Goal: Task Accomplishment & Management: Manage account settings

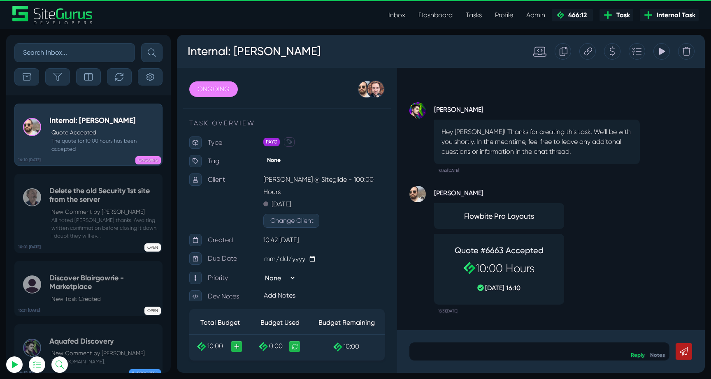
click at [59, 76] on icon "button" at bounding box center [57, 77] width 8 height 8
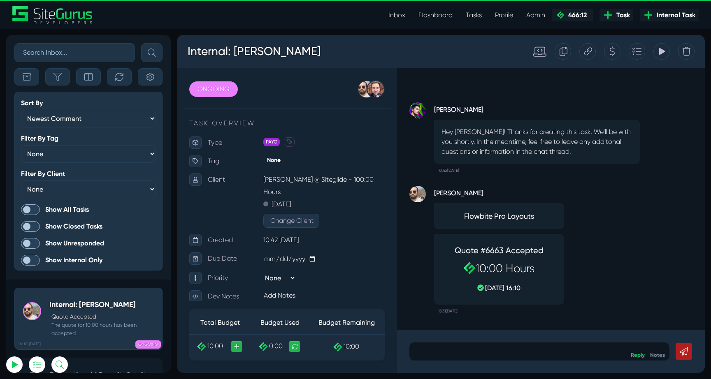
scroll to position [-2403, 0]
click at [31, 213] on span at bounding box center [30, 209] width 19 height 11
click at [0, 0] on input "Show All Tasks" at bounding box center [0, 0] width 0 height 0
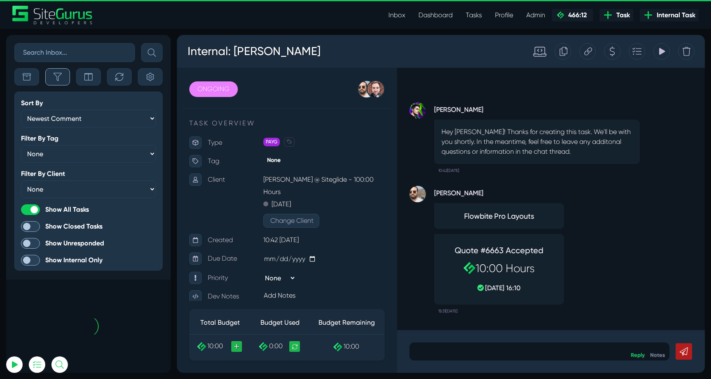
click at [58, 81] on icon "button" at bounding box center [57, 77] width 8 height 8
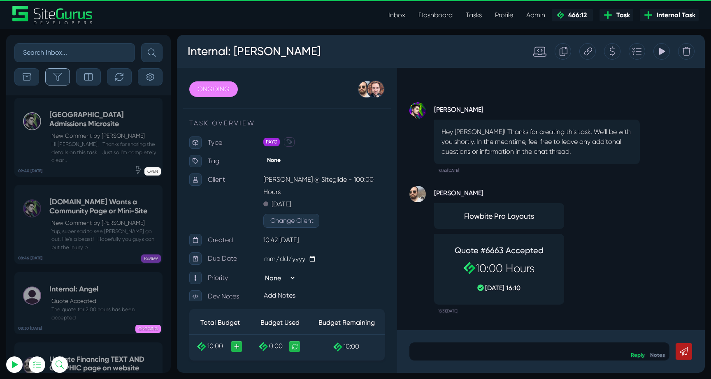
scroll to position [-32612, 0]
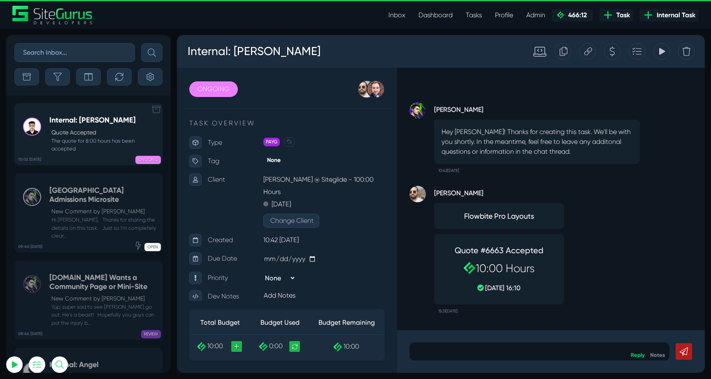
click at [80, 139] on small "The quote for 8:00 hours has been accepted" at bounding box center [103, 145] width 109 height 16
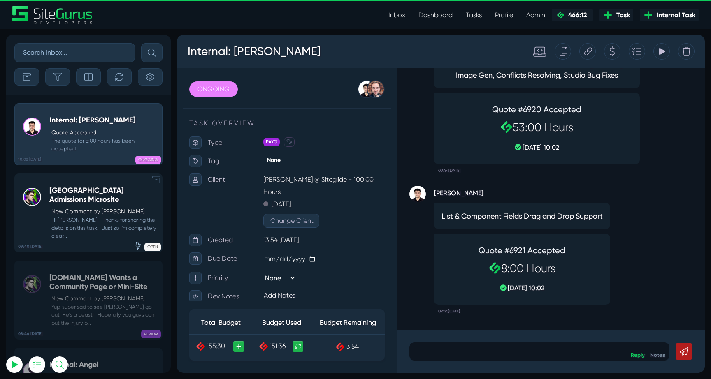
click at [81, 192] on h5 "Principia College Admissions Microsite" at bounding box center [103, 195] width 109 height 18
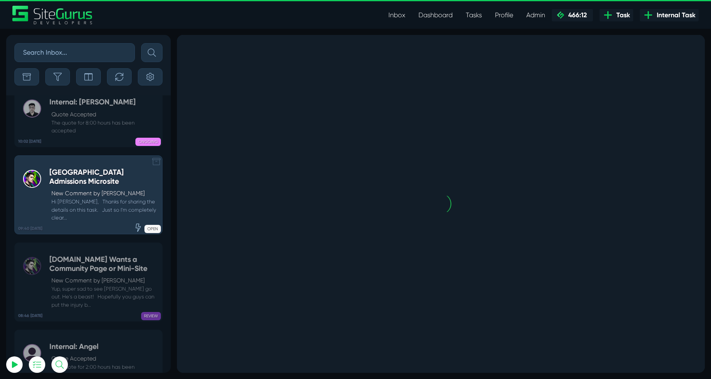
scroll to position [-32542, 0]
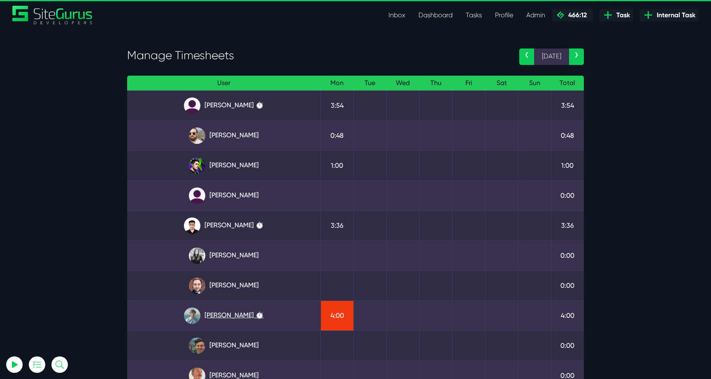
click at [234, 314] on link "Matt Jones ⏱️" at bounding box center [224, 316] width 180 height 16
click at [221, 166] on link "[PERSON_NAME]" at bounding box center [224, 166] width 180 height 16
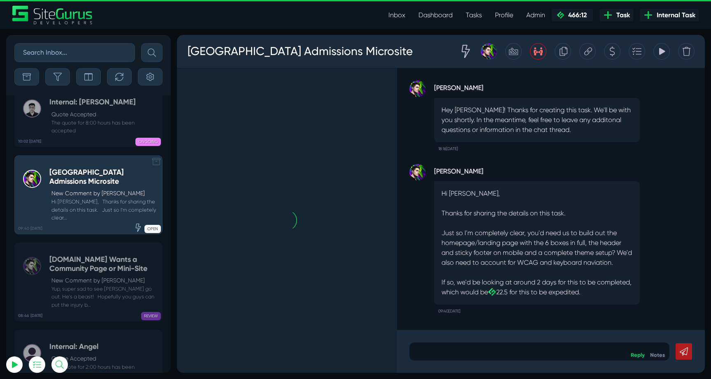
scroll to position [-32612, 0]
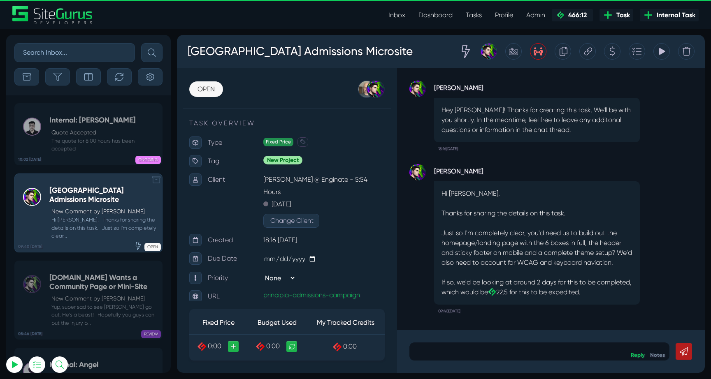
click at [87, 135] on p "Quote Accepted" at bounding box center [104, 132] width 107 height 9
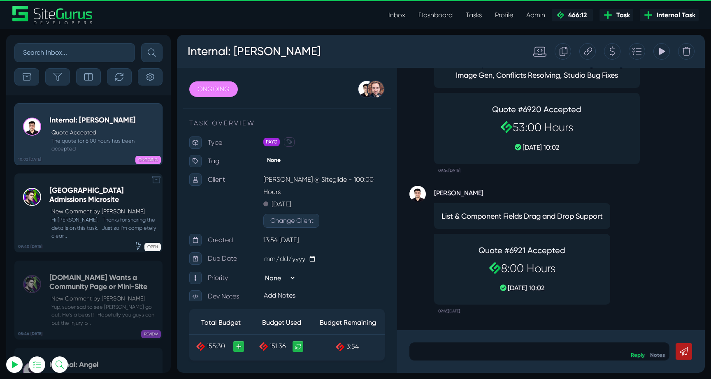
click at [78, 195] on h5 "Principia College Admissions Microsite" at bounding box center [103, 195] width 109 height 18
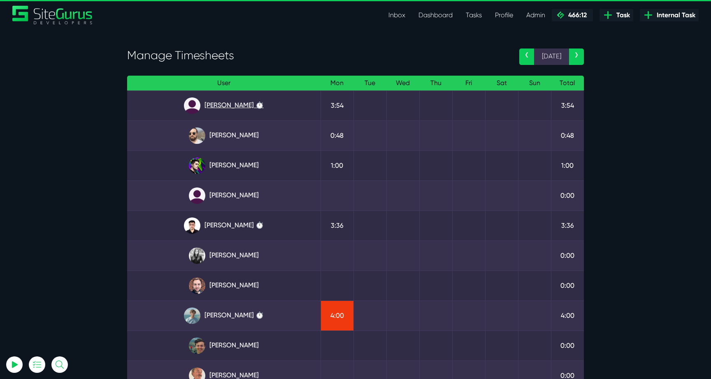
click at [227, 102] on link "Angel Dagondon ⏱️" at bounding box center [224, 106] width 180 height 16
click at [237, 225] on link "Kevin Abelgas ⏱️" at bounding box center [224, 226] width 180 height 16
click at [241, 225] on link "Kevin Abelgas ⏱️" at bounding box center [224, 226] width 180 height 16
click at [231, 309] on link "Matt Jones ⏱️" at bounding box center [224, 316] width 180 height 16
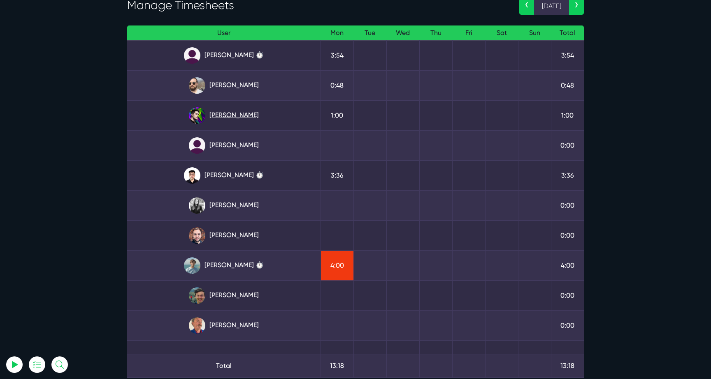
scroll to position [69, 0]
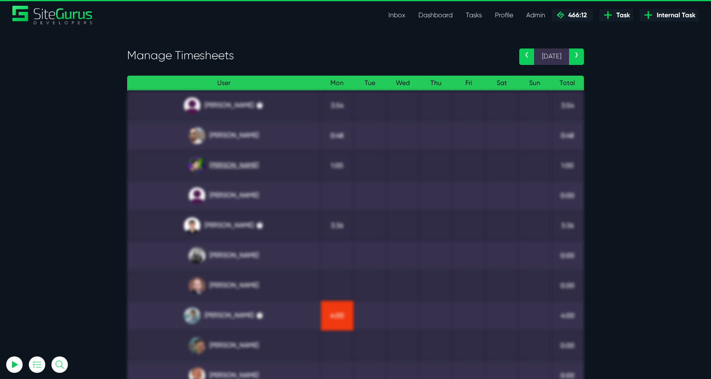
scroll to position [69, 0]
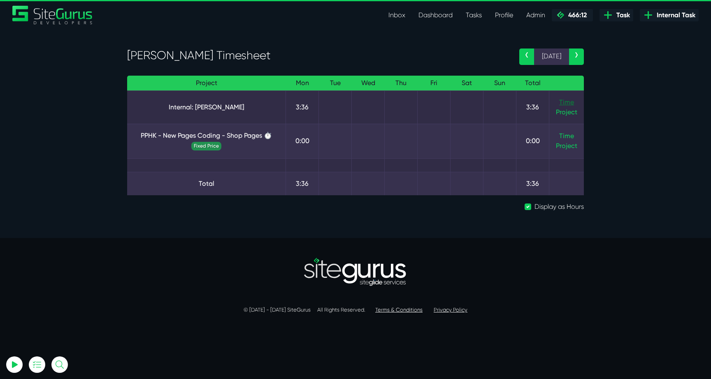
click at [561, 104] on link "Time" at bounding box center [566, 102] width 15 height 8
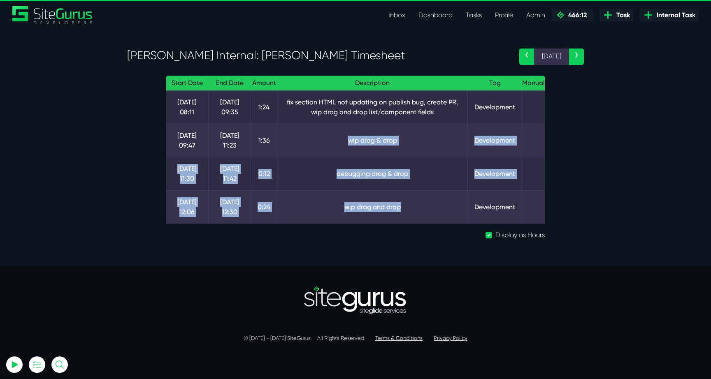
drag, startPoint x: 413, startPoint y: 206, endPoint x: 340, endPoint y: 131, distance: 104.4
click at [341, 131] on tbody "13 Oct 08:11 13 Oct 09:35 1:24 fix section HTML not updating on publish bug, cr…" at bounding box center [355, 157] width 378 height 133
click at [340, 131] on td "wip drag & drop" at bounding box center [372, 140] width 190 height 33
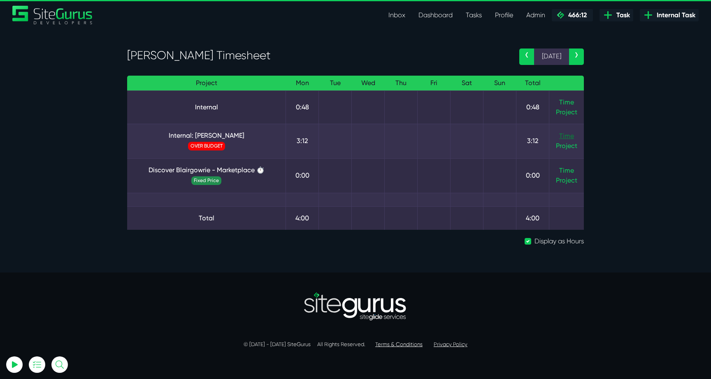
click at [561, 137] on link "Time" at bounding box center [566, 136] width 15 height 8
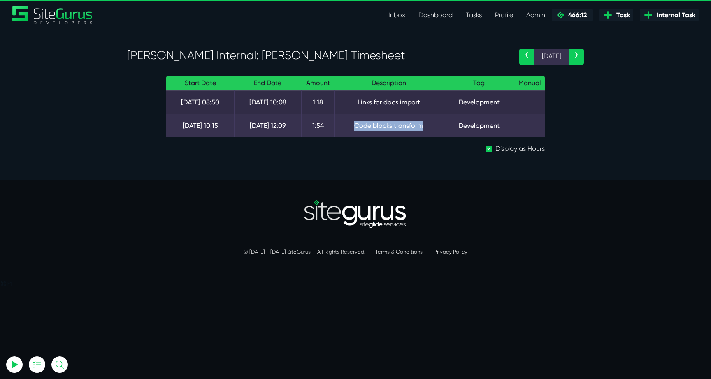
drag, startPoint x: 427, startPoint y: 124, endPoint x: 346, endPoint y: 125, distance: 80.2
click at [346, 125] on td "Code blocks transform" at bounding box center [388, 125] width 109 height 23
click at [366, 137] on td "Code blocks transform" at bounding box center [388, 125] width 109 height 23
drag, startPoint x: 351, startPoint y: 125, endPoint x: 427, endPoint y: 124, distance: 76.5
click at [427, 124] on td "Code blocks transform" at bounding box center [388, 125] width 109 height 23
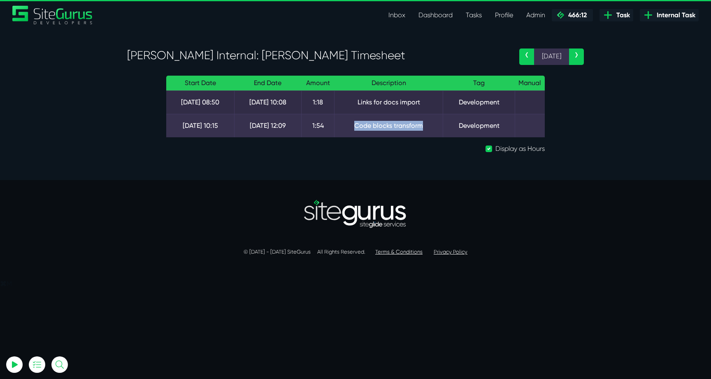
click at [427, 124] on td "Code blocks transform" at bounding box center [388, 125] width 109 height 23
